Goal: Information Seeking & Learning: Learn about a topic

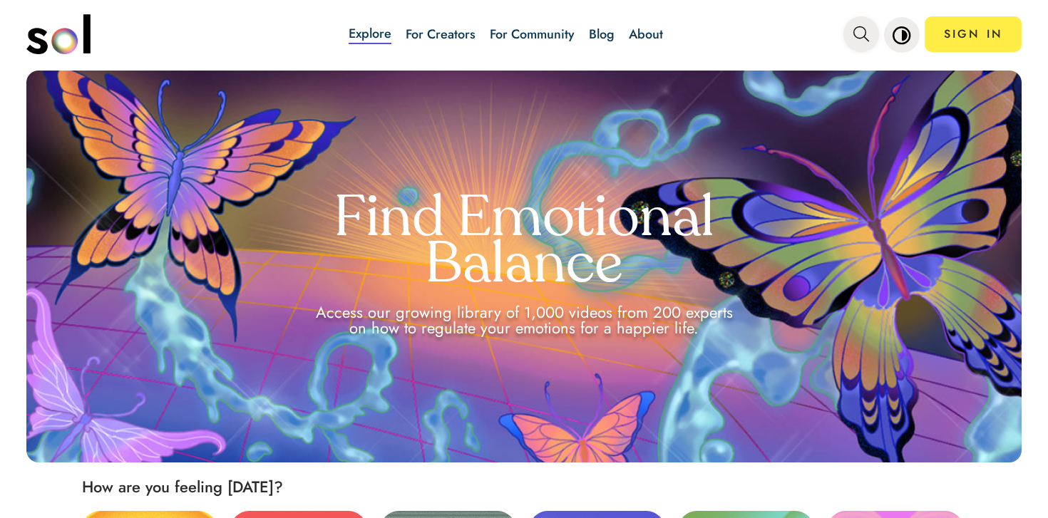
click at [867, 34] on icon "main navigation" at bounding box center [862, 34] width 16 height 16
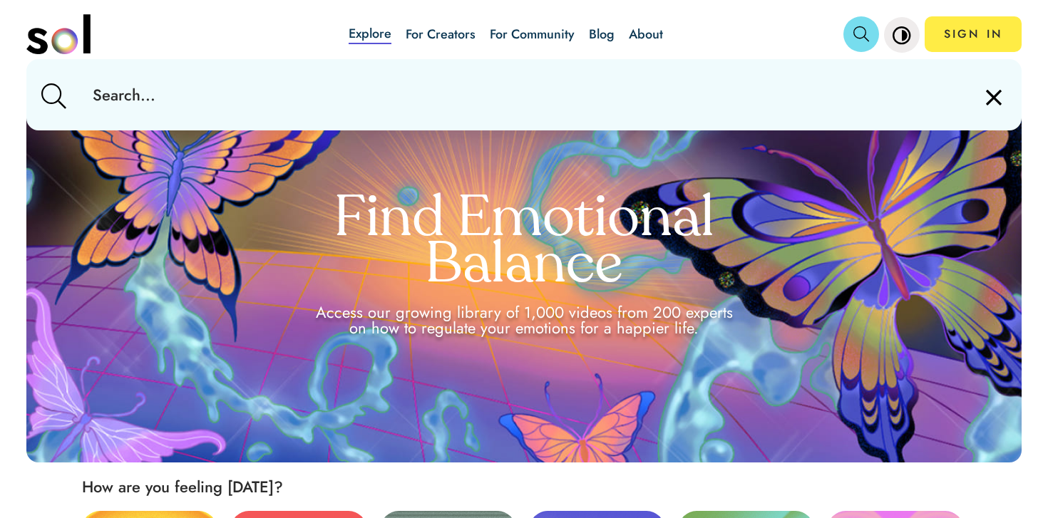
click at [714, 88] on input "text" at bounding box center [523, 94] width 885 height 71
type input "productivity"
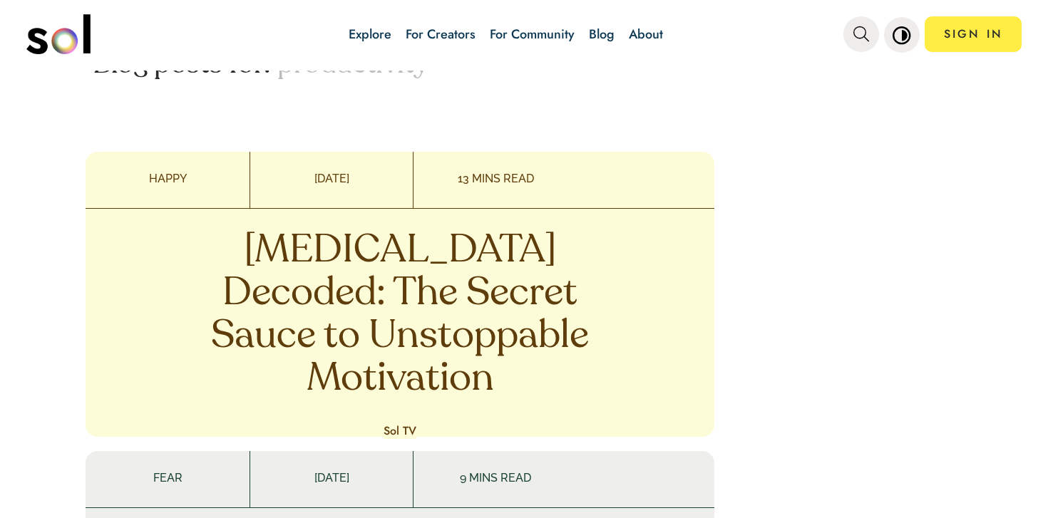
scroll to position [473, 0]
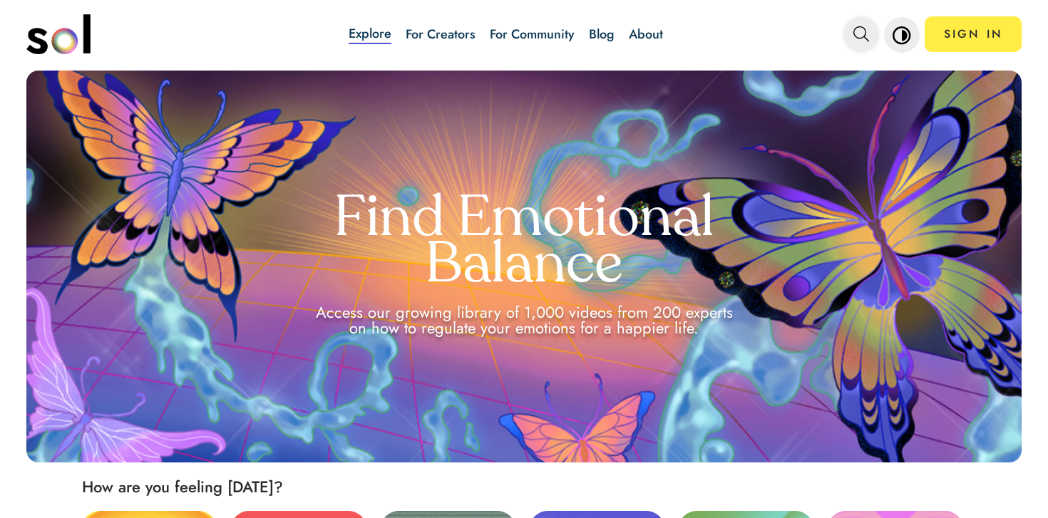
click at [867, 31] on icon "main navigation" at bounding box center [862, 34] width 16 height 16
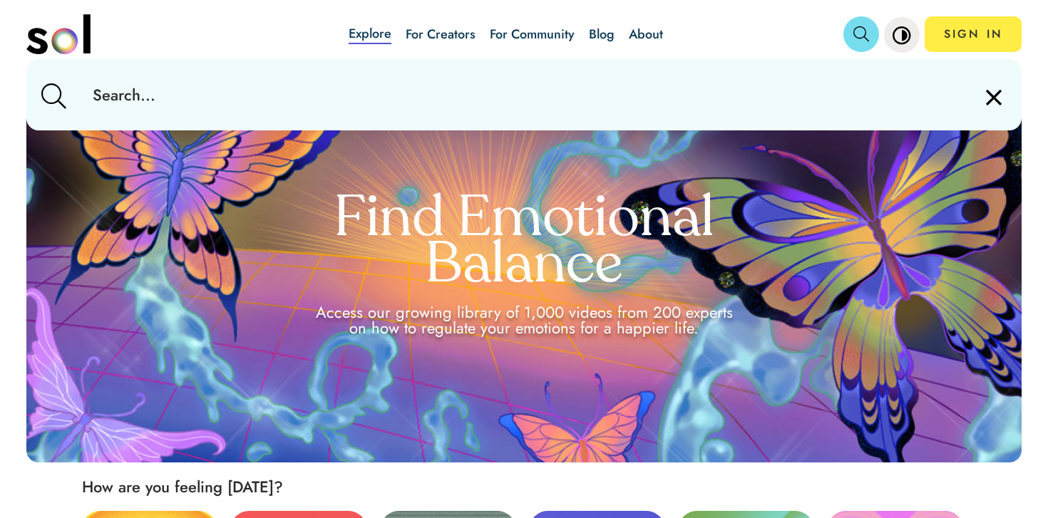
click at [791, 104] on input "text" at bounding box center [523, 94] width 885 height 71
